Goal: Transaction & Acquisition: Purchase product/service

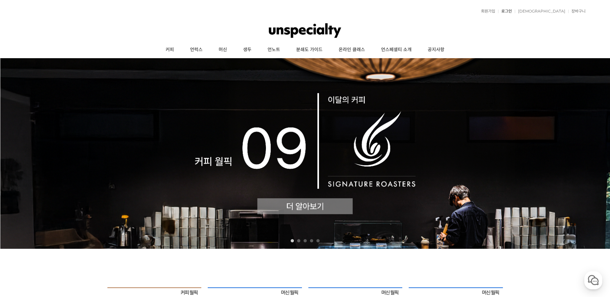
click at [512, 11] on link "로그인" at bounding box center [505, 11] width 14 height 4
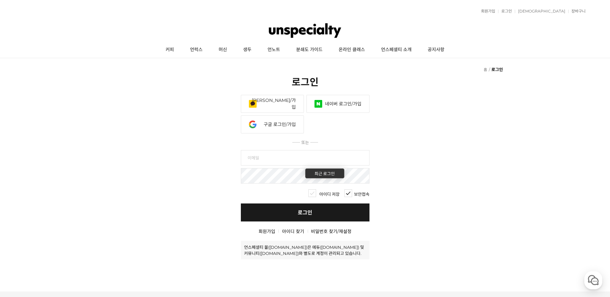
click at [274, 101] on link "카카오 로그인/가입" at bounding box center [272, 104] width 63 height 18
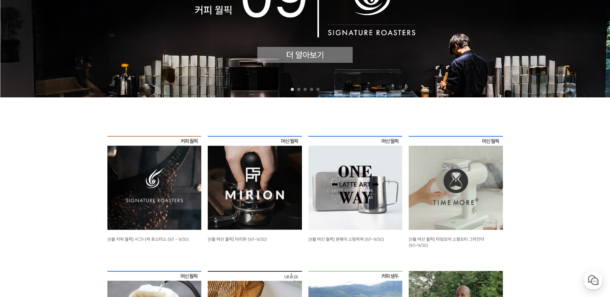
scroll to position [152, 0]
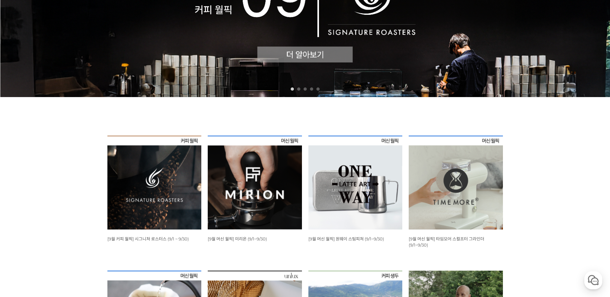
click at [162, 170] on img at bounding box center [154, 183] width 94 height 94
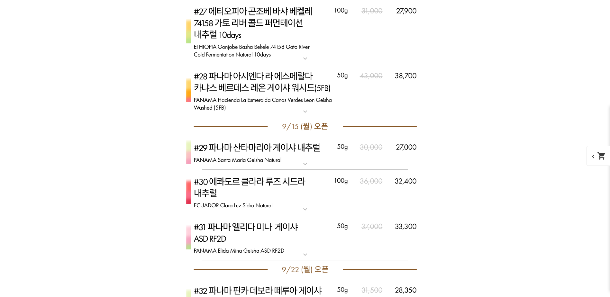
scroll to position [3023, 0]
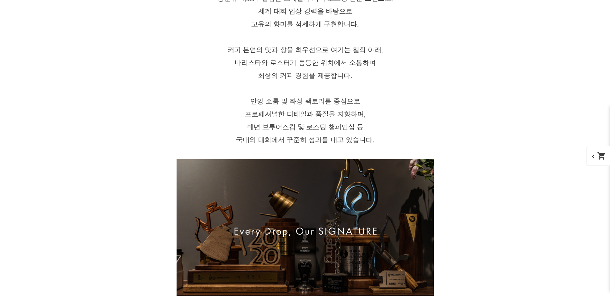
drag, startPoint x: 100, startPoint y: 158, endPoint x: 106, endPoint y: 70, distance: 89.0
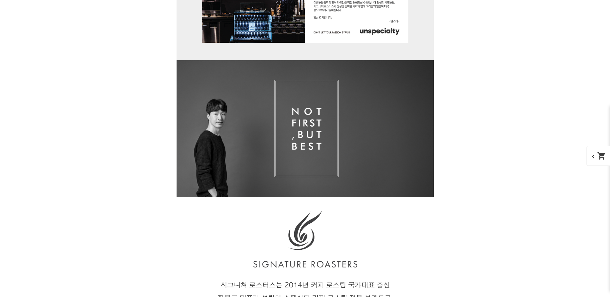
scroll to position [721, 0]
